Goal: Task Accomplishment & Management: Complete application form

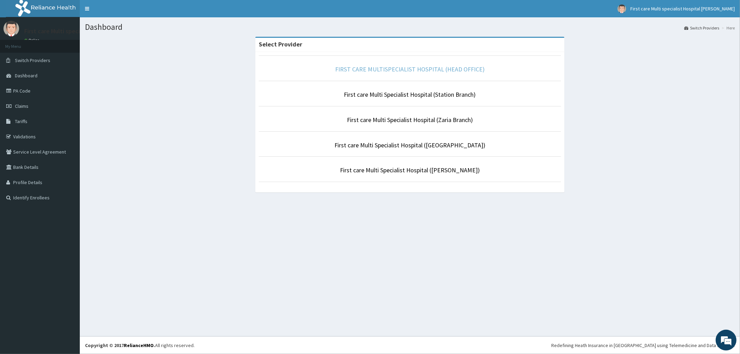
click at [409, 70] on link "FIRST CARE MULTISPECIALIST HOSPITAL (HEAD OFFICE)" at bounding box center [410, 69] width 150 height 8
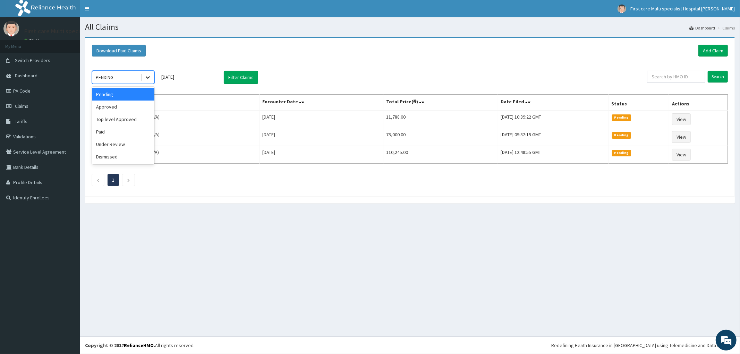
click at [147, 77] on icon at bounding box center [147, 77] width 7 height 7
click at [133, 106] on div "Approved" at bounding box center [123, 107] width 62 height 12
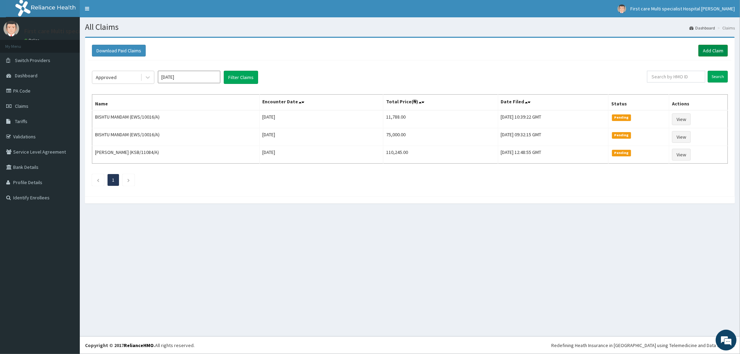
click at [724, 51] on link "Add Claim" at bounding box center [712, 51] width 29 height 12
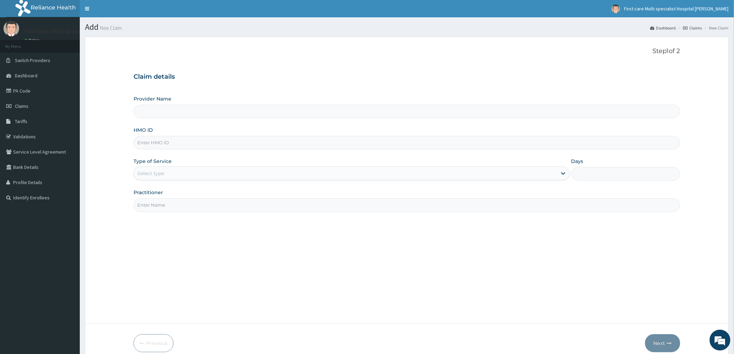
type input "FIRST CARE MULTISPECIALIST HOSPITAL (HEAD OFFICE)"
click at [138, 140] on input "HMO ID" at bounding box center [407, 143] width 547 height 14
paste input "PFM/10044/E"
type input "PFM/10044/E"
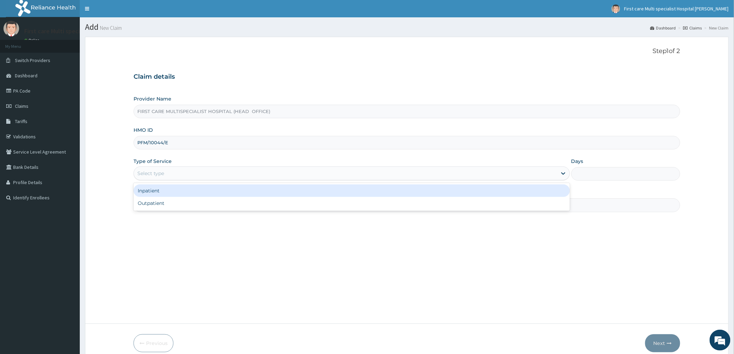
click at [149, 179] on div "Select type" at bounding box center [345, 173] width 423 height 11
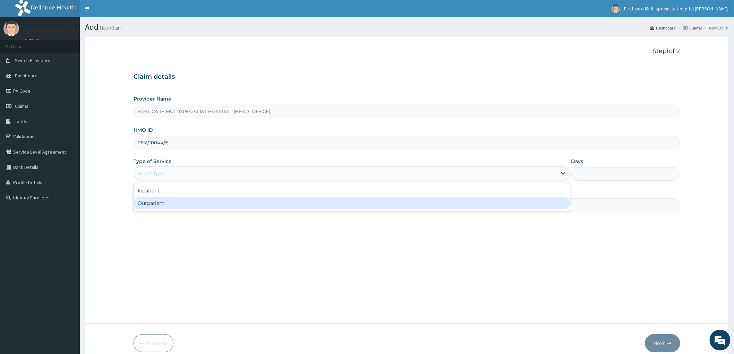
click at [154, 210] on div "Inpatient Outpatient" at bounding box center [352, 197] width 436 height 28
click at [154, 205] on div "Outpatient" at bounding box center [352, 203] width 436 height 12
type input "1"
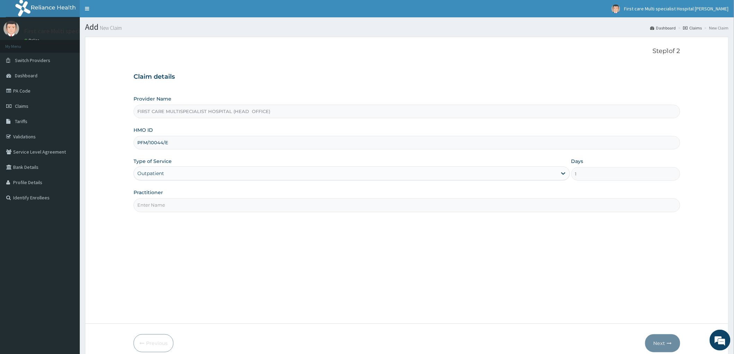
click at [154, 205] on input "Practitioner" at bounding box center [407, 205] width 547 height 14
type input "DR. EMMANUEL"
click at [664, 343] on button "Next" at bounding box center [662, 343] width 35 height 18
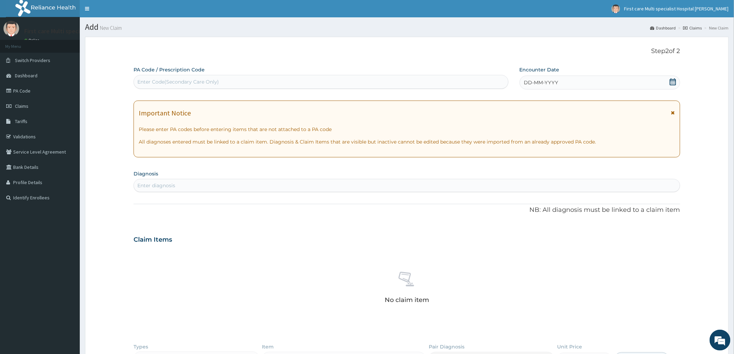
click at [146, 81] on div "Enter Code(Secondary Care Only)" at bounding box center [178, 81] width 82 height 7
paste input "PFM/10044/E"
type input "PFM/10044/E"
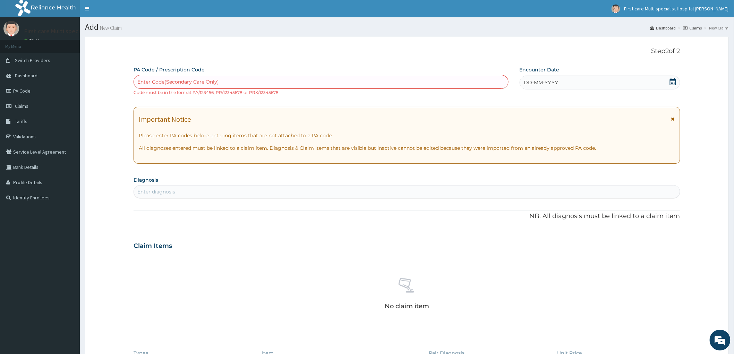
paste input "PA/5D2321"
type input "PA/5D2321"
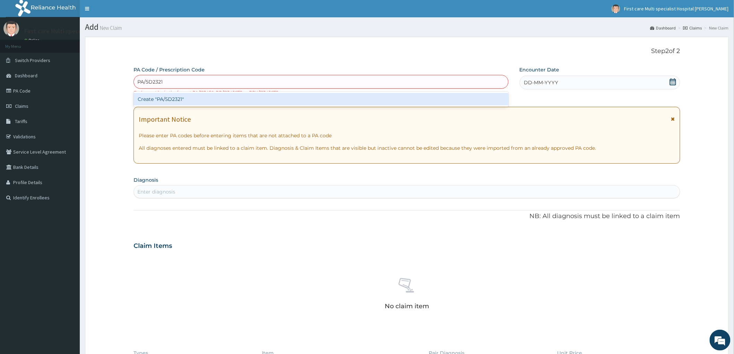
click at [160, 102] on div "Create "PA/5D2321"" at bounding box center [321, 99] width 375 height 12
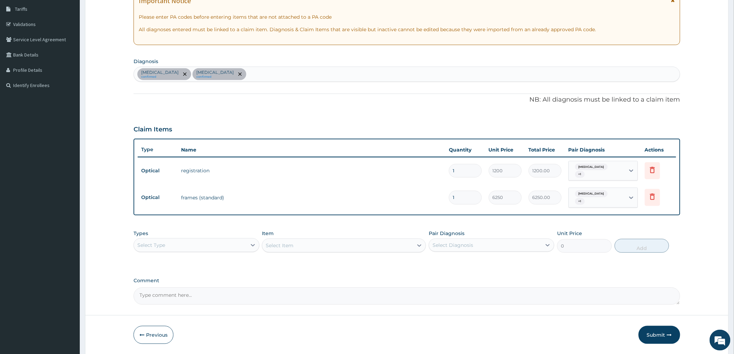
scroll to position [130, 0]
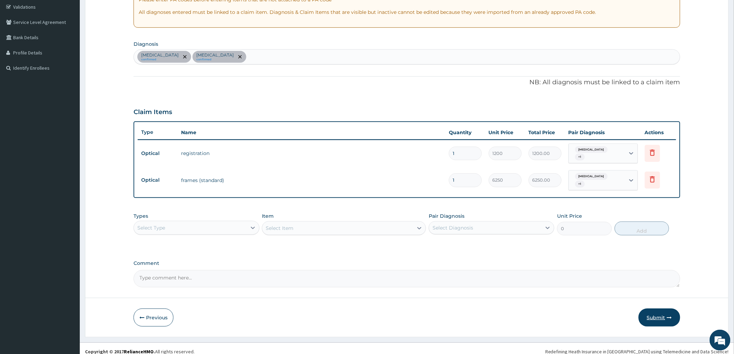
click at [650, 311] on button "Submit" at bounding box center [660, 318] width 42 height 18
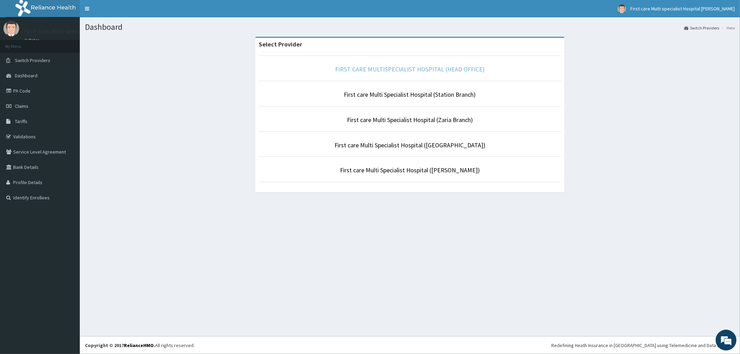
click at [382, 68] on link "FIRST CARE MULTISPECIALIST HOSPITAL (HEAD OFFICE)" at bounding box center [410, 69] width 150 height 8
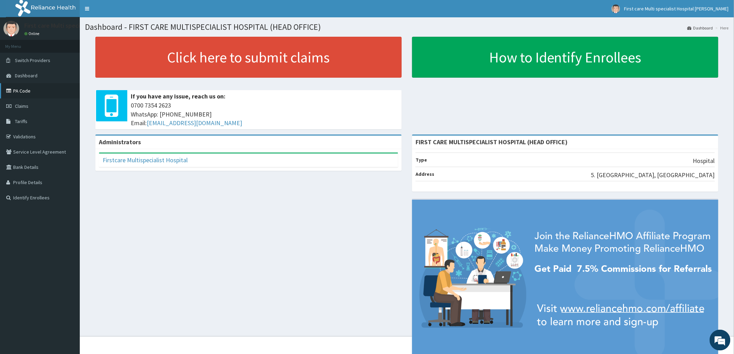
click at [22, 91] on link "PA Code" at bounding box center [40, 90] width 80 height 15
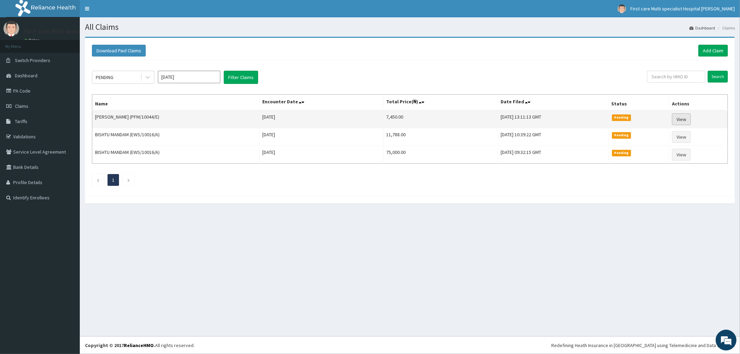
click at [683, 117] on link "View" at bounding box center [681, 119] width 19 height 12
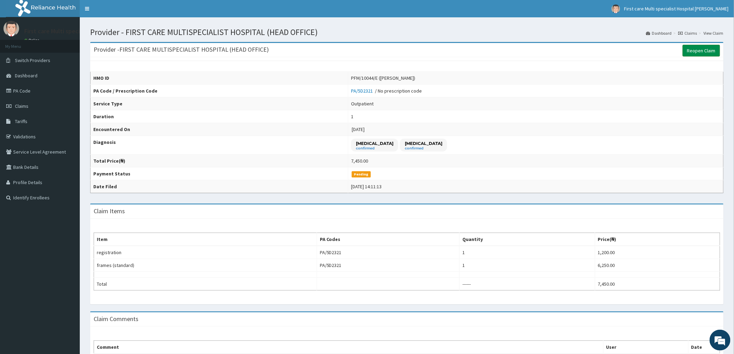
click at [706, 50] on link "Reopen Claim" at bounding box center [701, 51] width 37 height 12
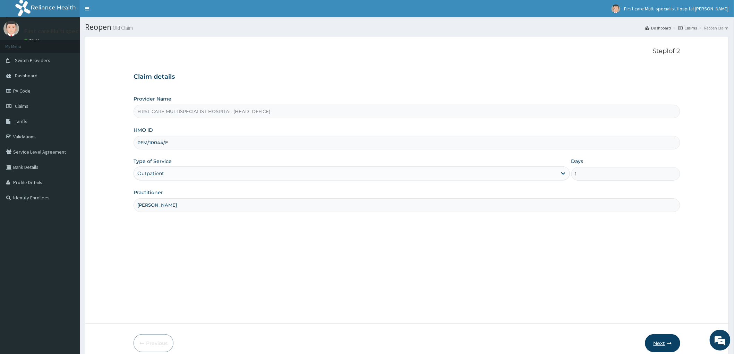
click at [661, 344] on button "Next" at bounding box center [662, 343] width 35 height 18
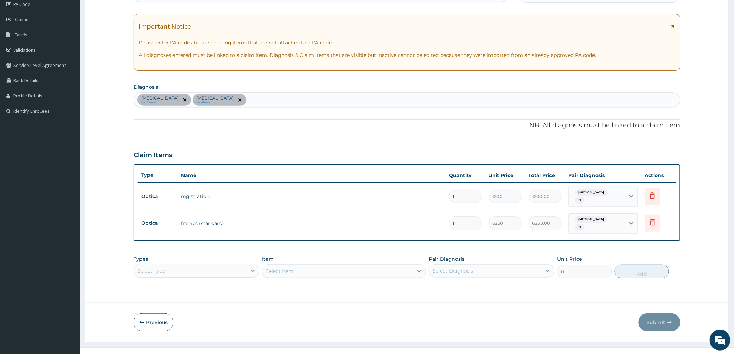
scroll to position [91, 0]
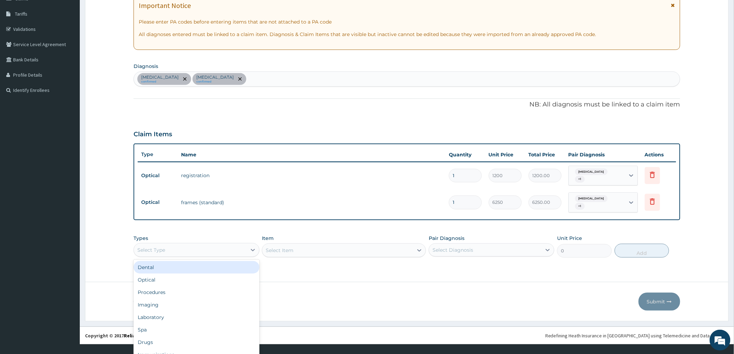
click at [212, 257] on div "option Dental focused, 1 of 10. 10 results available. Use Up and Down to choose…" at bounding box center [197, 250] width 126 height 14
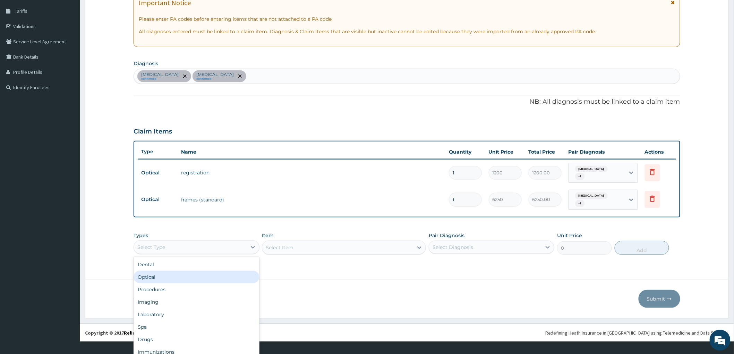
click at [152, 271] on div "Optical" at bounding box center [197, 277] width 126 height 12
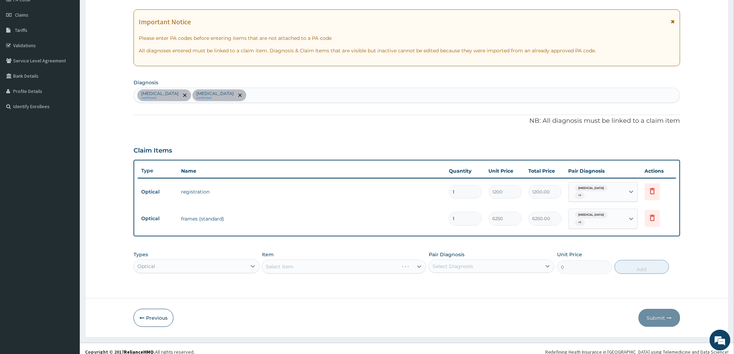
click at [287, 261] on div "Select Item" at bounding box center [344, 267] width 164 height 14
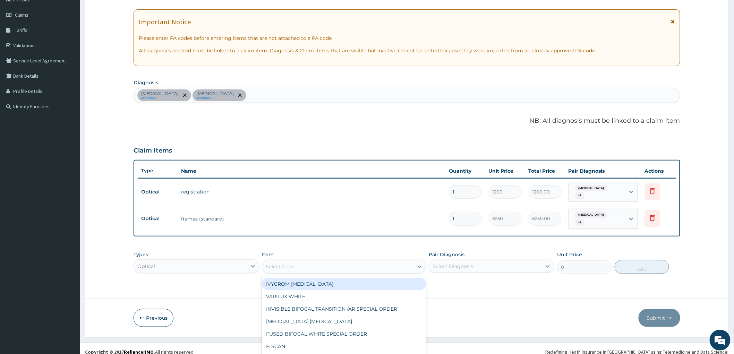
scroll to position [19, 0]
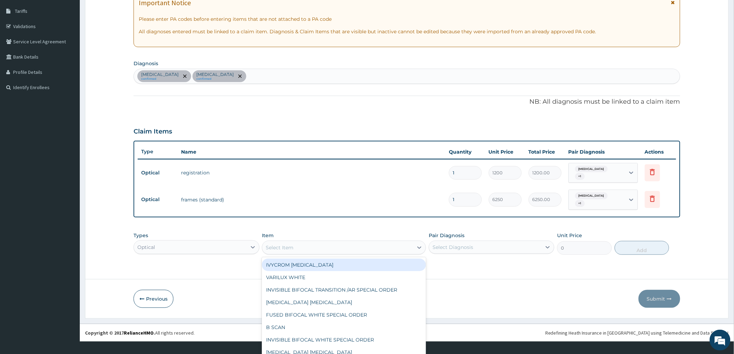
click at [285, 255] on div "option IVYCROM EYE DROP focused, 1 of 94. 94 results available. Use Up and Down…" at bounding box center [344, 248] width 164 height 14
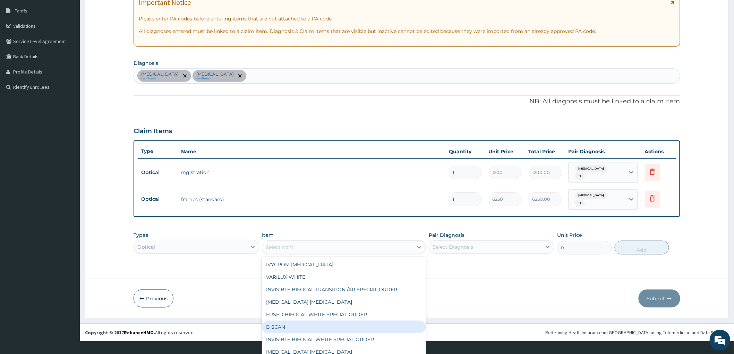
scroll to position [39, 0]
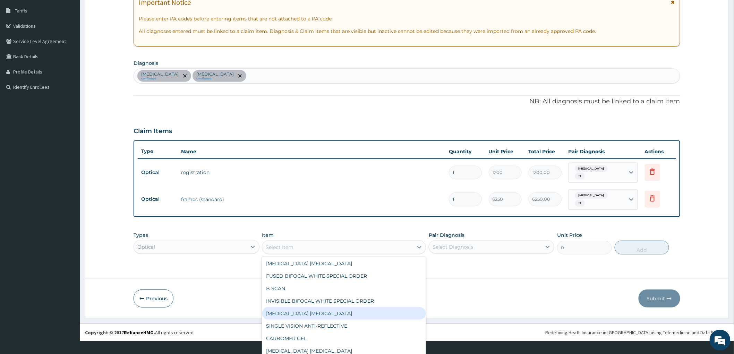
click at [314, 307] on div "LEVOFLOXACIN EYE DROP" at bounding box center [344, 313] width 164 height 12
type input "1700"
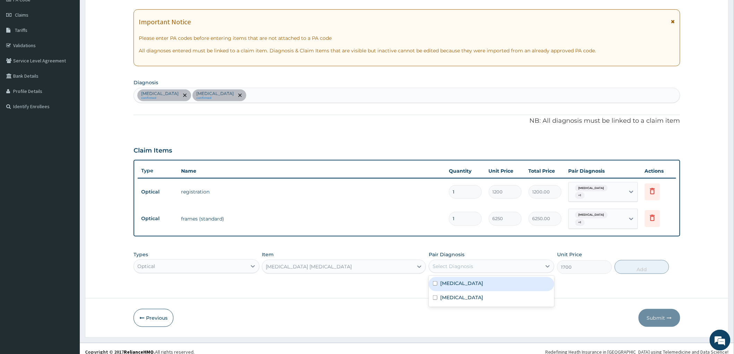
click at [494, 264] on div "Select Diagnosis" at bounding box center [485, 266] width 112 height 11
click at [491, 281] on div "Myopia" at bounding box center [492, 284] width 126 height 14
checkbox input "true"
drag, startPoint x: 491, startPoint y: 258, endPoint x: 491, endPoint y: 264, distance: 6.6
click at [491, 261] on div "Myopia" at bounding box center [485, 267] width 112 height 12
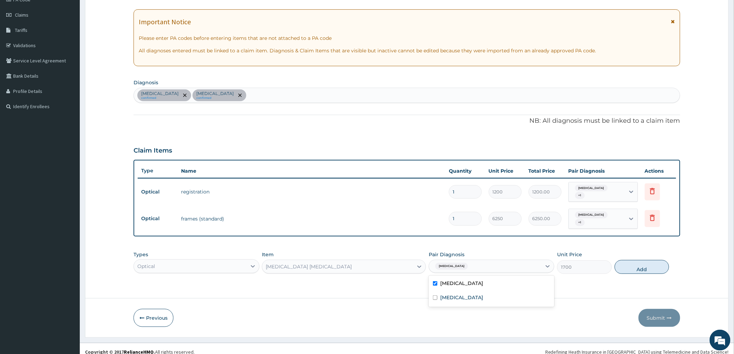
click at [485, 261] on div "Myopia" at bounding box center [485, 267] width 112 height 12
click at [487, 291] on div "Photophobia" at bounding box center [492, 298] width 126 height 14
checkbox input "true"
click at [639, 262] on button "Add" at bounding box center [642, 267] width 55 height 14
type input "0"
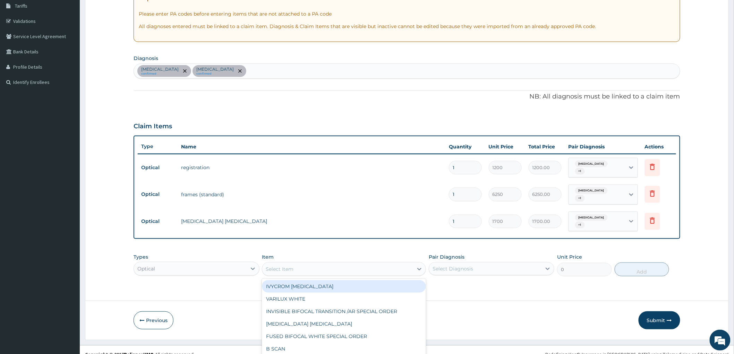
scroll to position [19, 0]
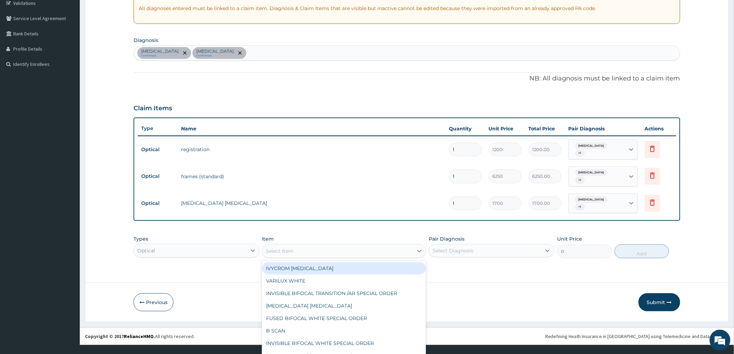
click at [287, 258] on div "option LEVOFLOXACIN EYE DROP, selected. option IVYCROM EYE DROP focused, 1 of 9…" at bounding box center [344, 251] width 164 height 14
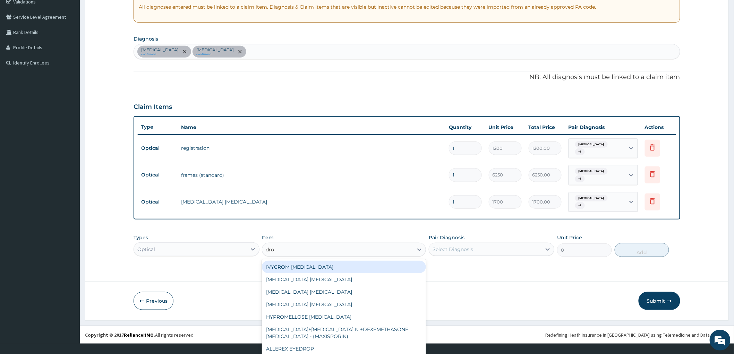
type input "drop"
click at [303, 273] on div "OLOPATADINE EYE DROP" at bounding box center [344, 279] width 164 height 12
type input "2520"
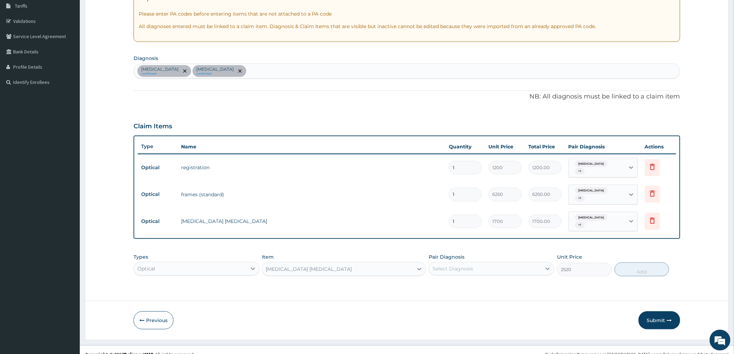
scroll to position [0, 0]
click at [449, 265] on div "Select Diagnosis" at bounding box center [453, 268] width 41 height 7
click at [452, 282] on label "Myopia" at bounding box center [461, 285] width 43 height 7
checkbox input "true"
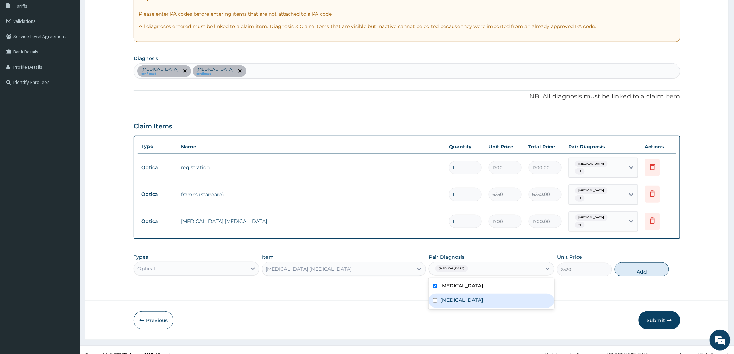
click at [456, 297] on label "Photophobia" at bounding box center [461, 300] width 43 height 7
checkbox input "true"
click at [657, 312] on button "Submit" at bounding box center [660, 321] width 42 height 18
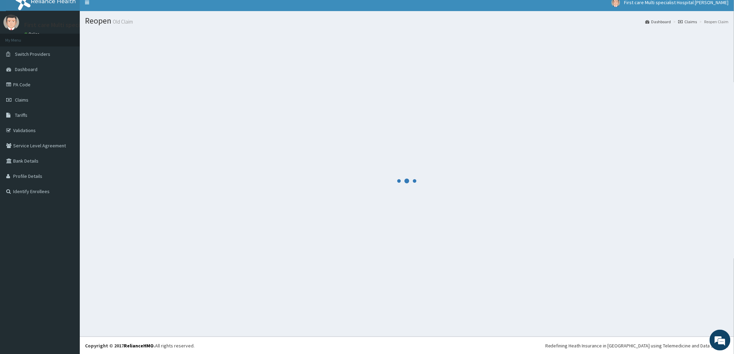
scroll to position [116, 0]
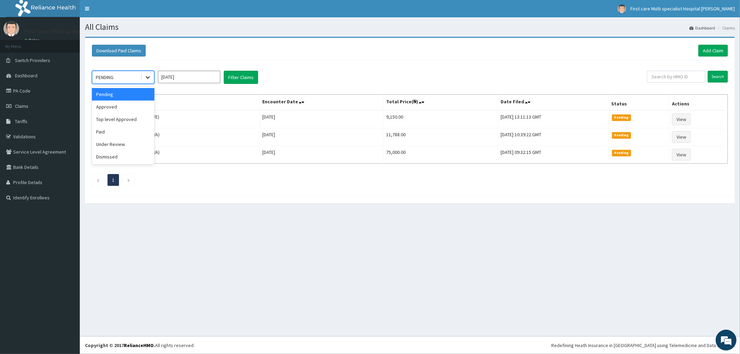
click at [151, 77] on div at bounding box center [148, 77] width 12 height 12
click at [127, 110] on div "Approved" at bounding box center [123, 107] width 62 height 12
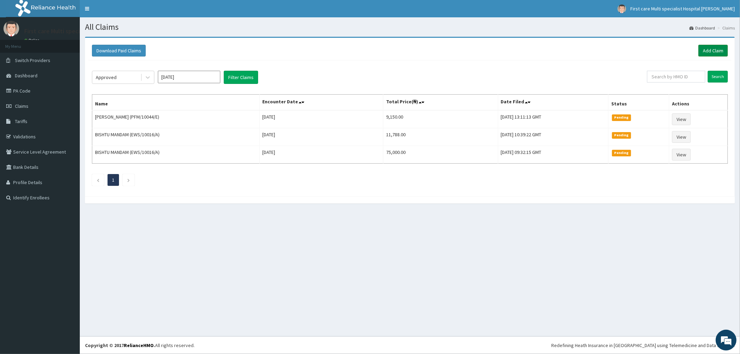
click at [712, 51] on link "Add Claim" at bounding box center [712, 51] width 29 height 12
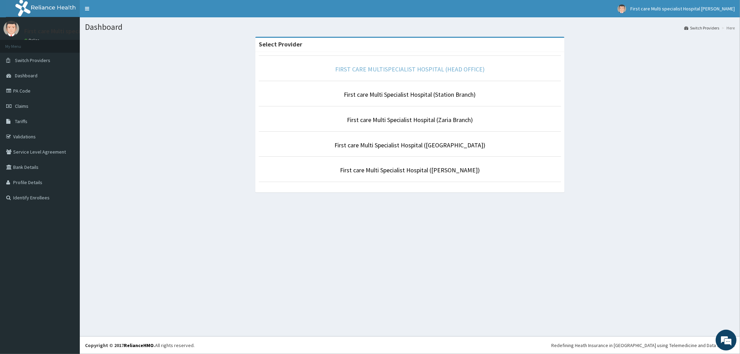
click at [390, 70] on link "FIRST CARE MULTISPECIALIST HOSPITAL (HEAD OFFICE)" at bounding box center [410, 69] width 150 height 8
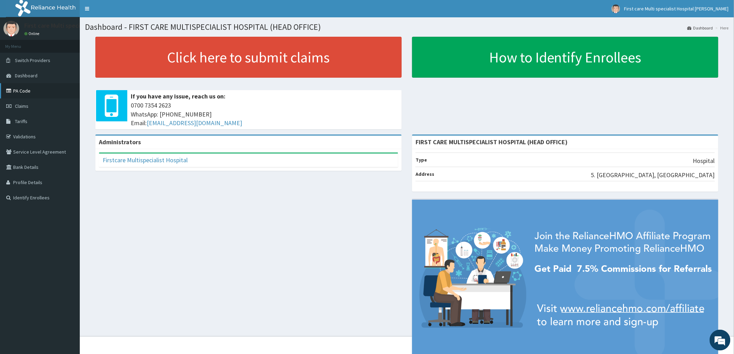
click at [18, 90] on link "PA Code" at bounding box center [40, 90] width 80 height 15
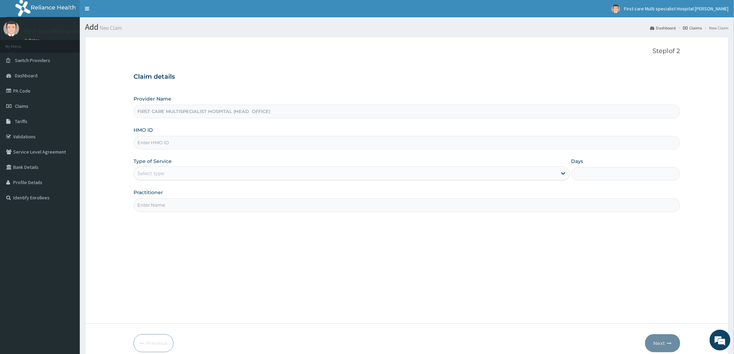
click at [138, 141] on input "HMO ID" at bounding box center [407, 143] width 547 height 14
paste input "GBI/10370/B"
type input "GBI/10370/B"
click at [142, 174] on div "Select type" at bounding box center [150, 173] width 27 height 7
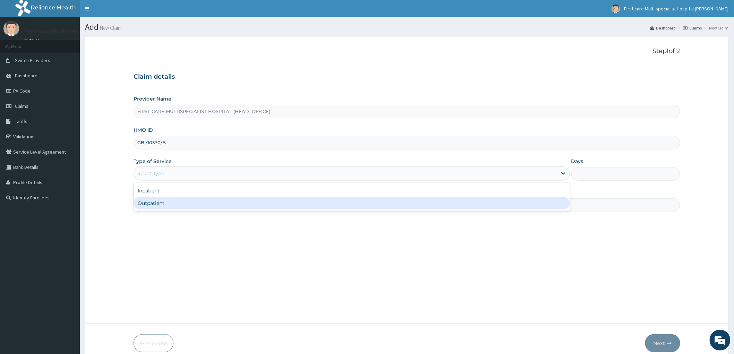
click at [149, 207] on div "Outpatient" at bounding box center [352, 203] width 436 height 12
type input "1"
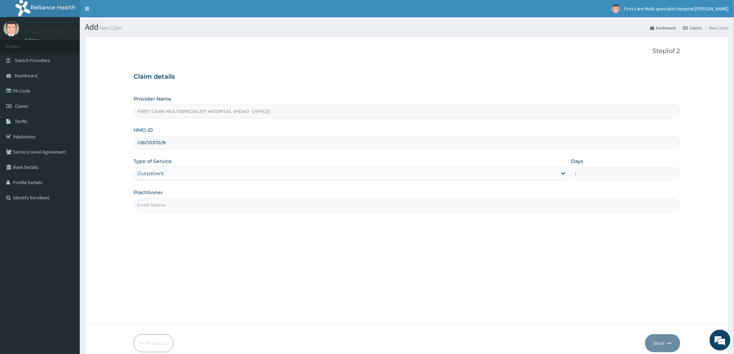
click at [149, 206] on input "Practitioner" at bounding box center [407, 205] width 547 height 14
type input "d"
type input "DR. NUSIRAT"
click at [657, 339] on button "Next" at bounding box center [662, 343] width 35 height 18
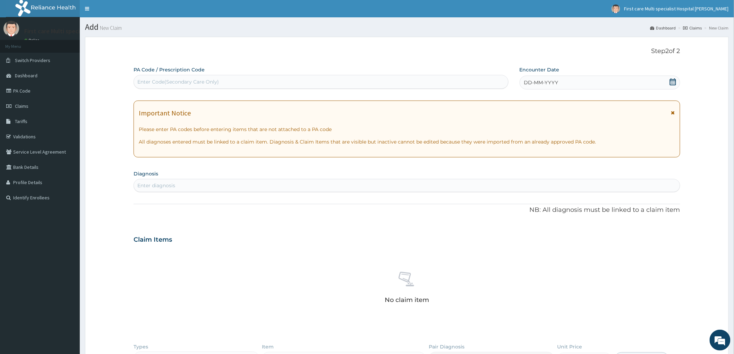
click at [141, 82] on div "Enter Code(Secondary Care Only)" at bounding box center [178, 81] width 82 height 7
paste input "PA/5A881B"
type input "PA/5A881B"
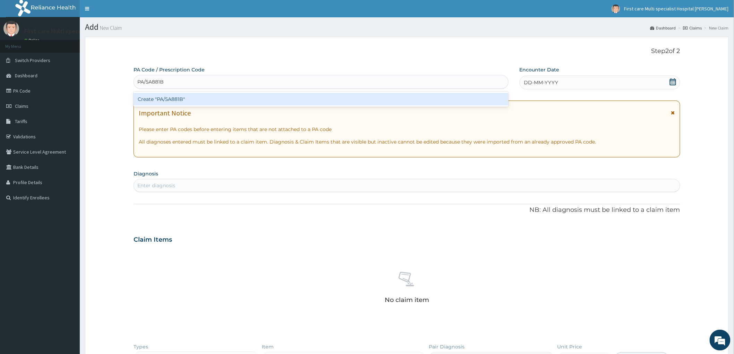
click at [141, 99] on div "Create "PA/5A881B"" at bounding box center [321, 99] width 375 height 12
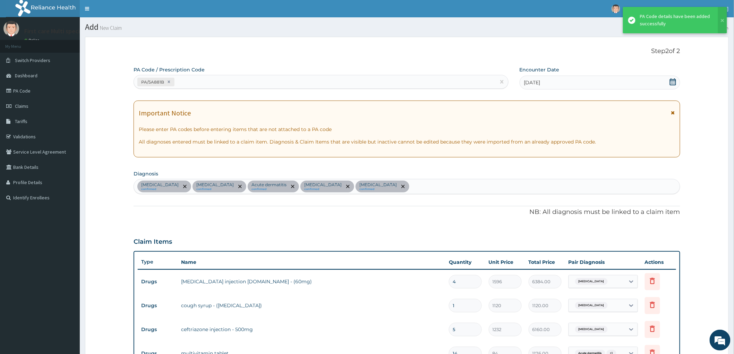
scroll to position [369, 0]
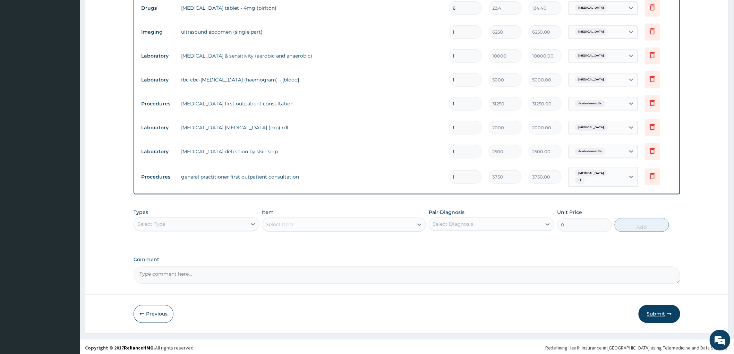
click at [656, 314] on button "Submit" at bounding box center [660, 314] width 42 height 18
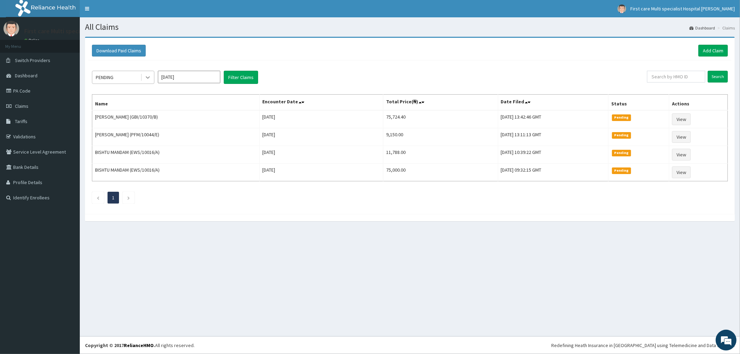
click at [151, 77] on div at bounding box center [148, 77] width 12 height 12
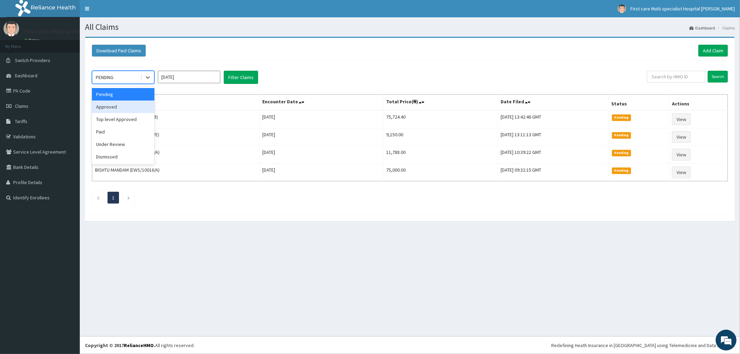
click at [144, 103] on div "Approved" at bounding box center [123, 107] width 62 height 12
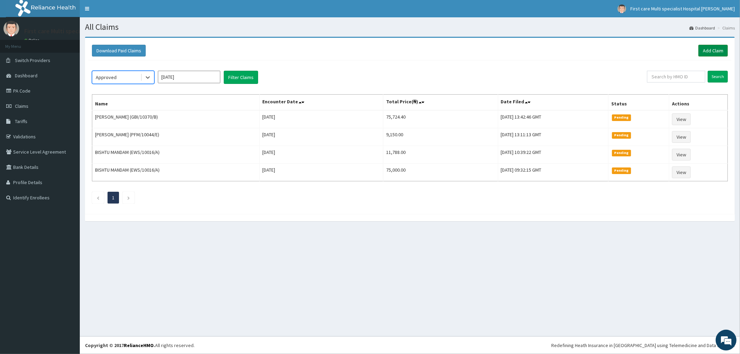
click at [713, 51] on link "Add Claim" at bounding box center [712, 51] width 29 height 12
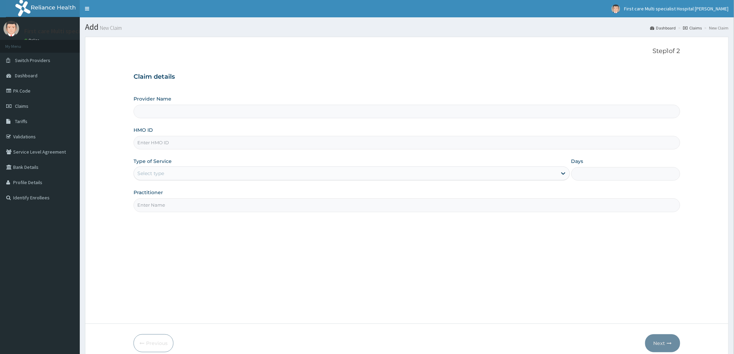
type input "FIRST CARE MULTISPECIALIST HOSPITAL (HEAD OFFICE)"
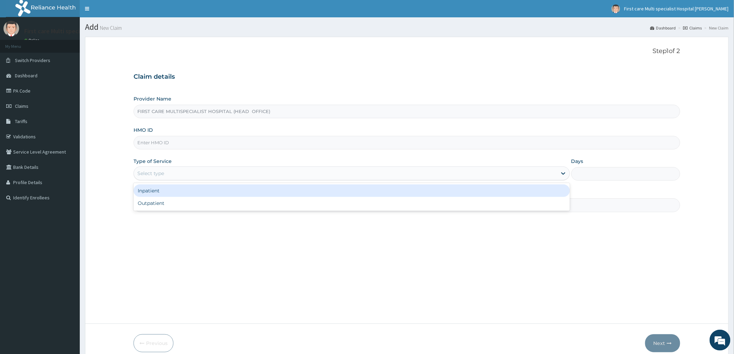
click at [155, 176] on div "Select type" at bounding box center [150, 173] width 27 height 7
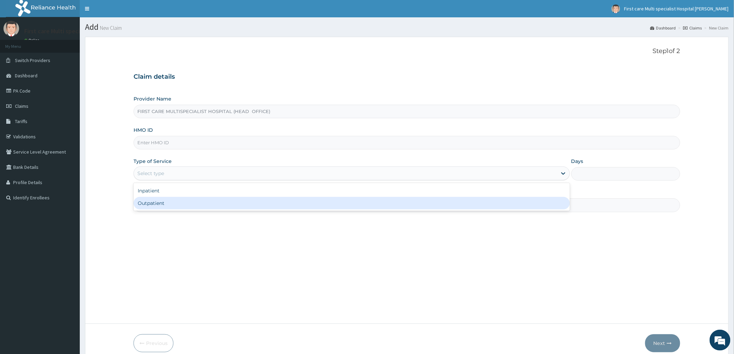
click at [153, 206] on div "Outpatient" at bounding box center [352, 203] width 436 height 12
type input "1"
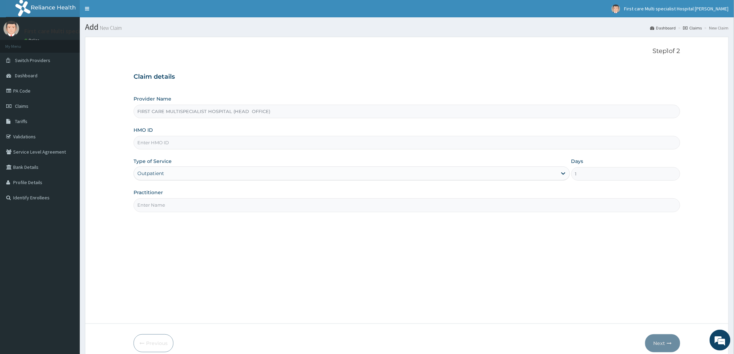
click at [154, 206] on input "Practitioner" at bounding box center [407, 205] width 547 height 14
type input "DR. RAMATU"
click at [165, 145] on input "HMO ID" at bounding box center [407, 143] width 547 height 14
paste input "ews/10016/c"
type input "ews/10016/c"
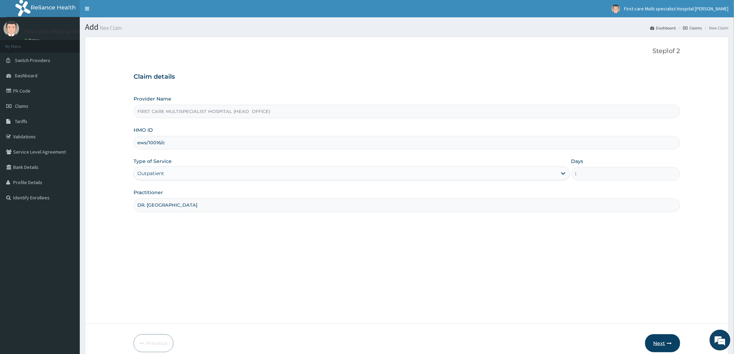
click at [660, 341] on button "Next" at bounding box center [662, 343] width 35 height 18
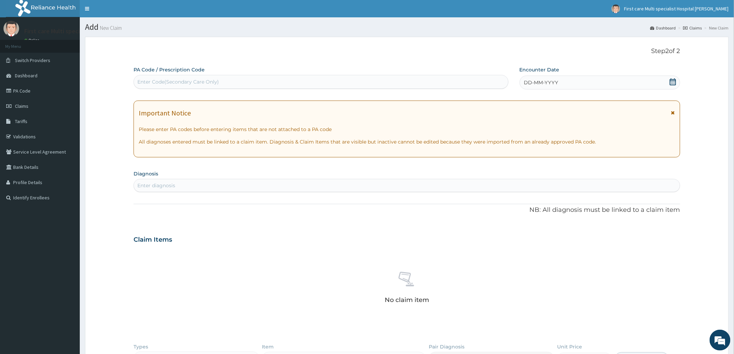
click at [146, 81] on div "Enter Code(Secondary Care Only)" at bounding box center [178, 81] width 82 height 7
paste input "PA/86269A"
type input "PA/86269A"
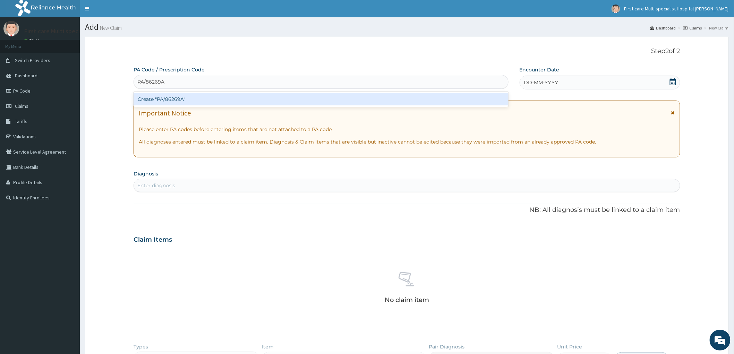
click at [149, 99] on div "Create "PA/86269A"" at bounding box center [321, 99] width 375 height 12
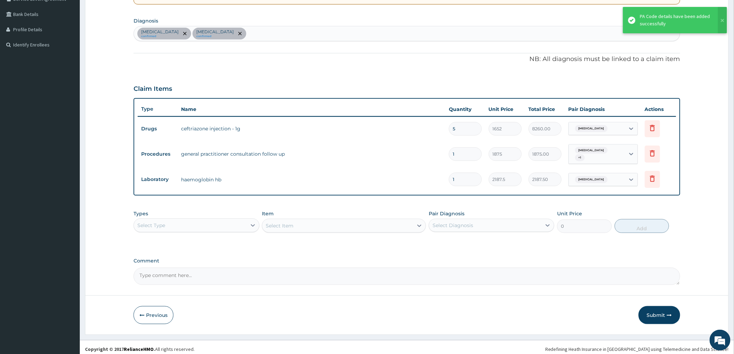
scroll to position [156, 0]
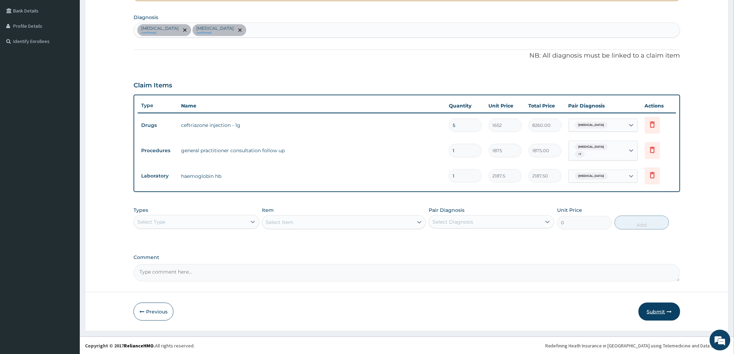
click at [661, 308] on button "Submit" at bounding box center [660, 312] width 42 height 18
click at [657, 313] on button "Submit" at bounding box center [660, 312] width 42 height 18
